Goal: Task Accomplishment & Management: Use online tool/utility

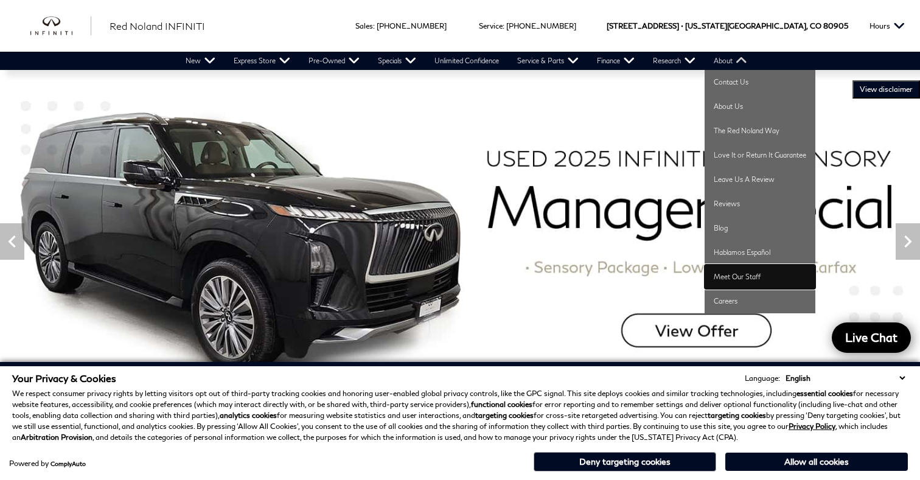
click at [735, 271] on link "Meet Our Staff" at bounding box center [759, 277] width 111 height 24
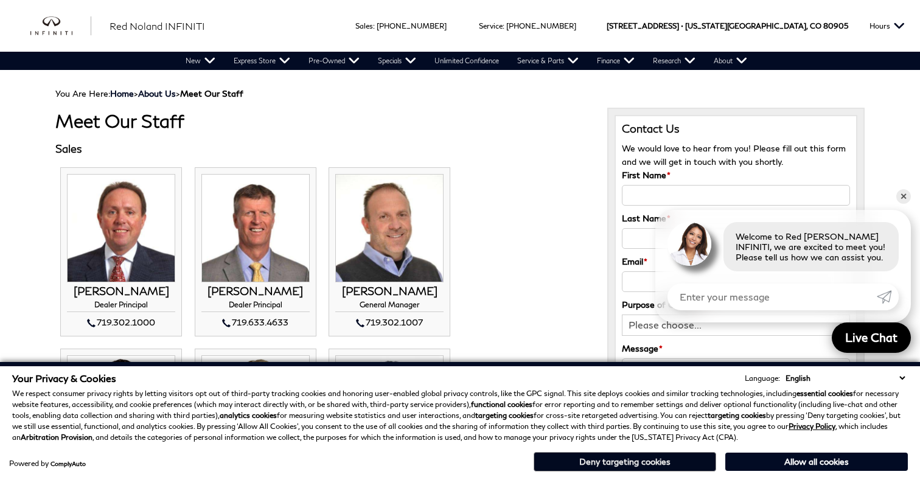
click at [630, 460] on button "Deny targeting cookies" at bounding box center [624, 461] width 182 height 19
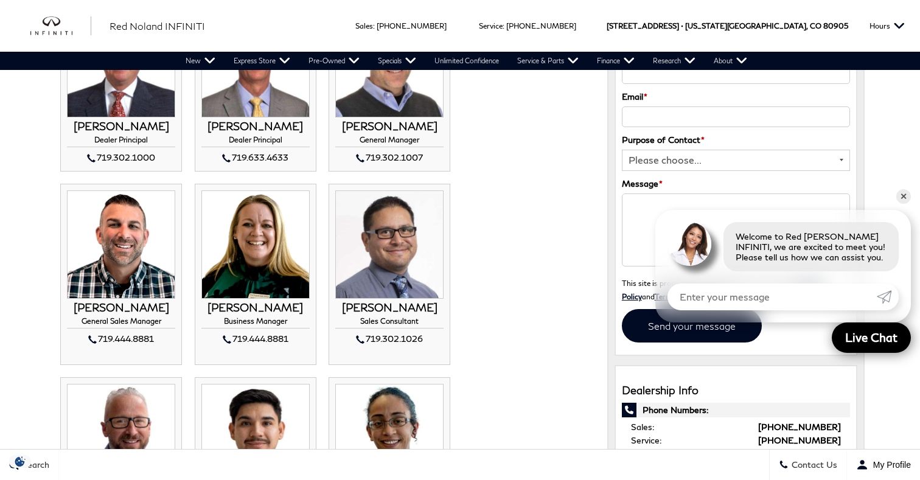
scroll to position [170, 0]
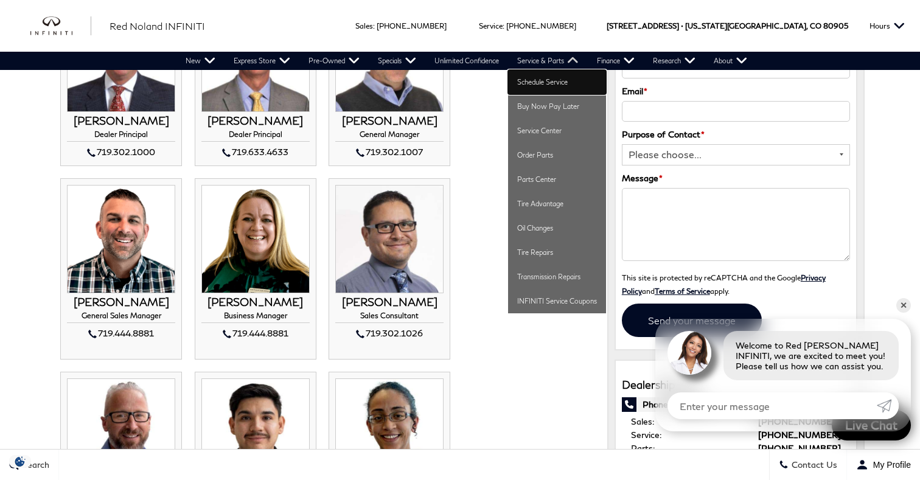
click at [546, 82] on link "Schedule Service" at bounding box center [557, 82] width 98 height 24
